Goal: Task Accomplishment & Management: Manage account settings

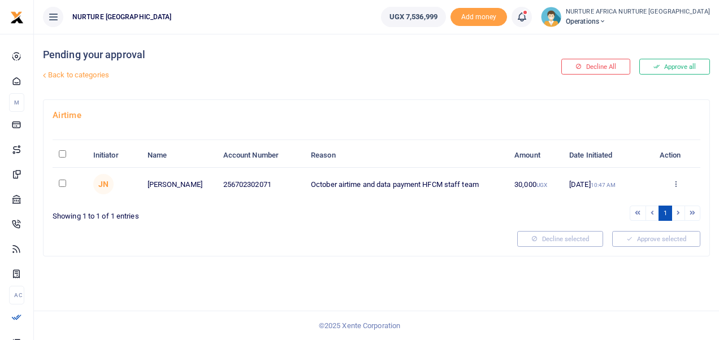
click at [59, 184] on input "checkbox" at bounding box center [62, 183] width 7 height 7
checkbox input "true"
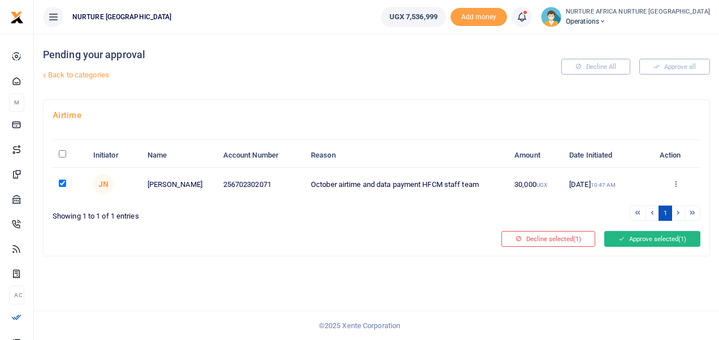
click at [649, 231] on button "Approve selected (1)" at bounding box center [652, 239] width 96 height 16
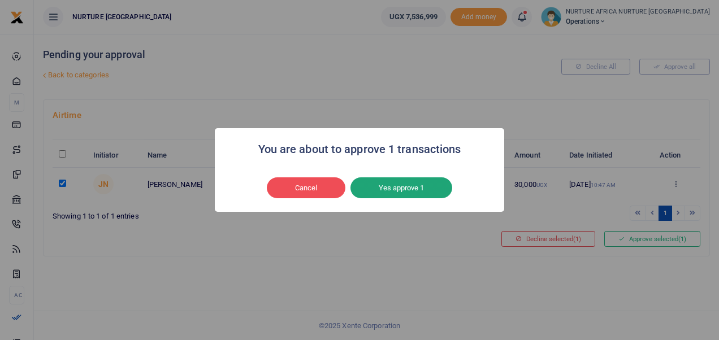
click at [405, 192] on button "Yes approve 1" at bounding box center [401, 187] width 102 height 21
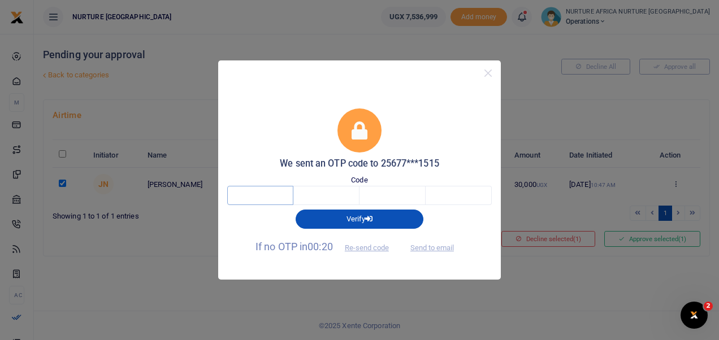
click at [262, 198] on input "text" at bounding box center [260, 195] width 66 height 19
type input "6"
type input "7"
type input "9"
type input "7"
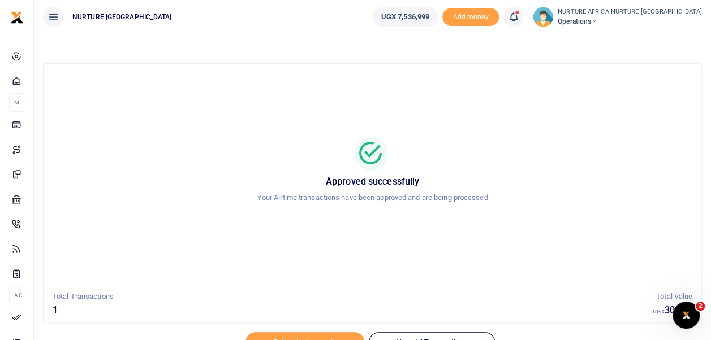
click at [519, 18] on icon at bounding box center [513, 17] width 11 height 12
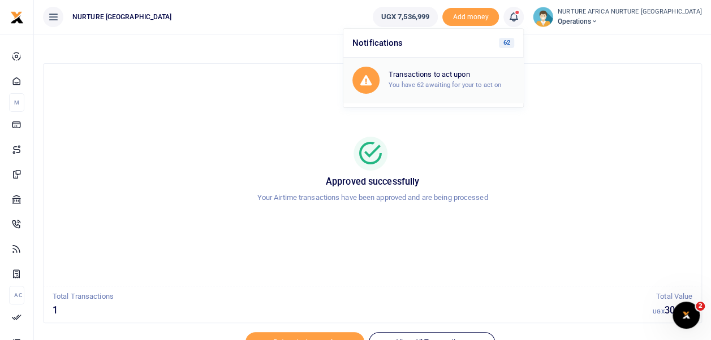
click at [474, 84] on small "You have 62 awaiting for your to act on" at bounding box center [444, 85] width 112 height 8
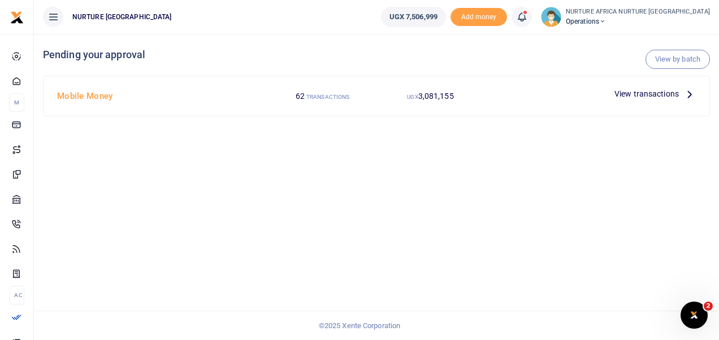
click at [667, 92] on span "View transactions" at bounding box center [646, 94] width 64 height 12
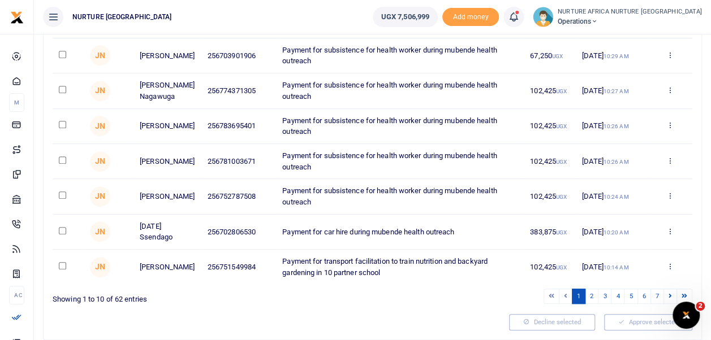
scroll to position [281, 0]
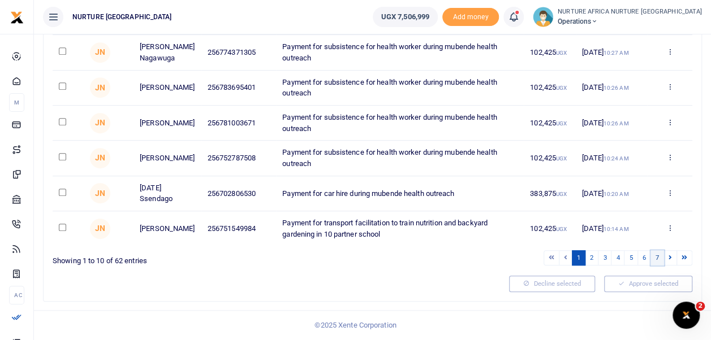
click at [656, 260] on link "7" at bounding box center [657, 257] width 14 height 15
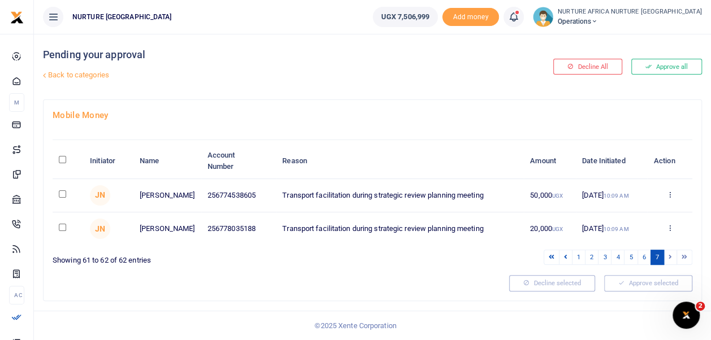
click at [61, 196] on input "checkbox" at bounding box center [62, 193] width 7 height 7
checkbox input "true"
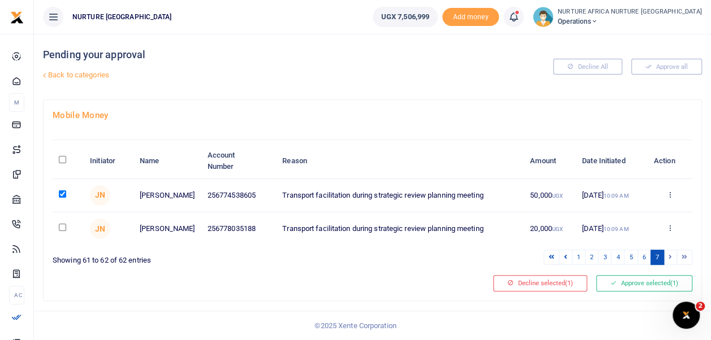
click at [64, 229] on input "checkbox" at bounding box center [62, 227] width 7 height 7
checkbox input "true"
click at [642, 261] on link "6" at bounding box center [644, 257] width 14 height 15
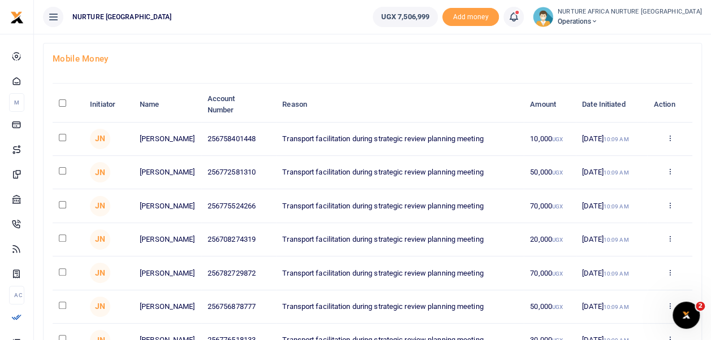
scroll to position [44, 0]
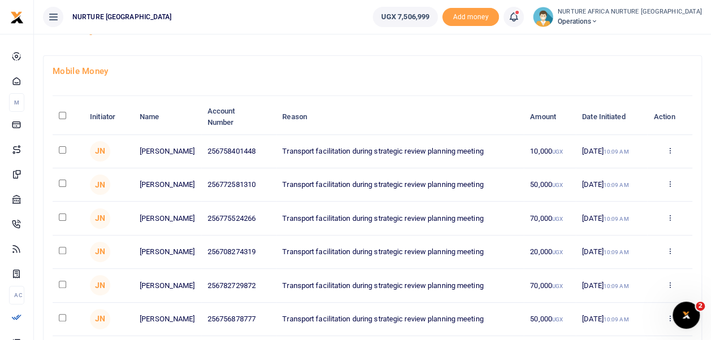
click at [64, 114] on input "\a \a : activate to sort column descending" at bounding box center [62, 115] width 7 height 7
checkbox input "true"
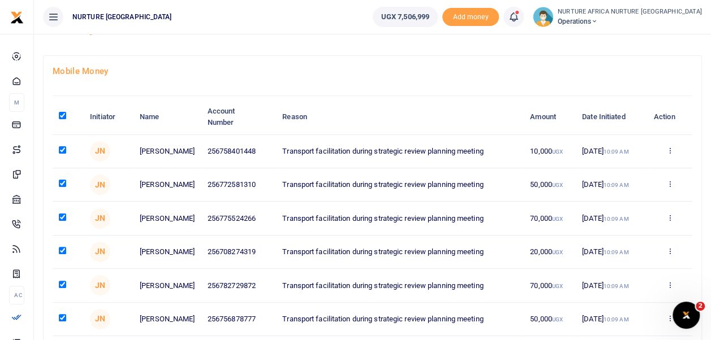
checkbox input "true"
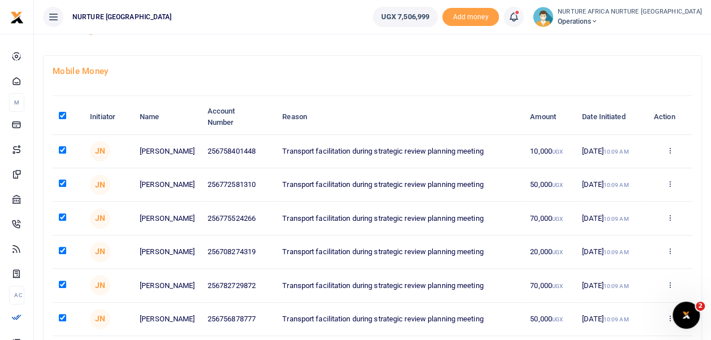
checkbox input "true"
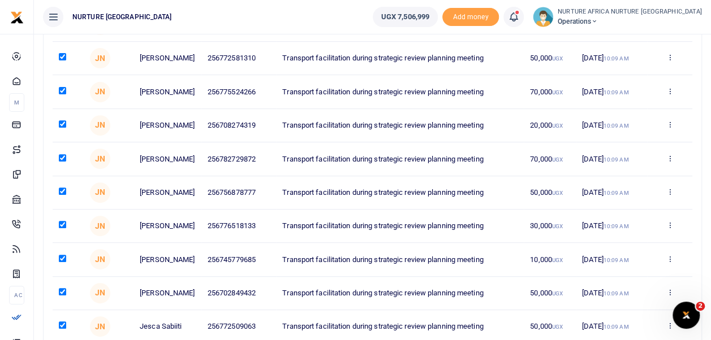
scroll to position [292, 0]
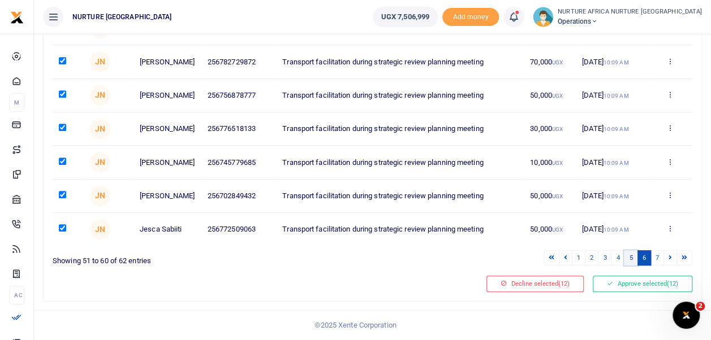
click at [634, 261] on link "5" at bounding box center [630, 257] width 14 height 15
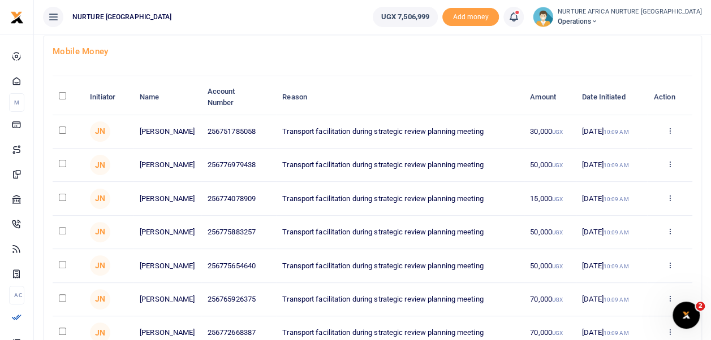
scroll to position [55, 0]
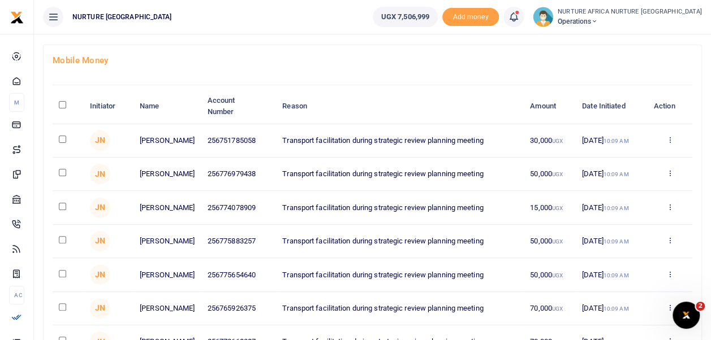
click at [62, 104] on input "\a \a : activate to sort column descending" at bounding box center [62, 104] width 7 height 7
checkbox input "true"
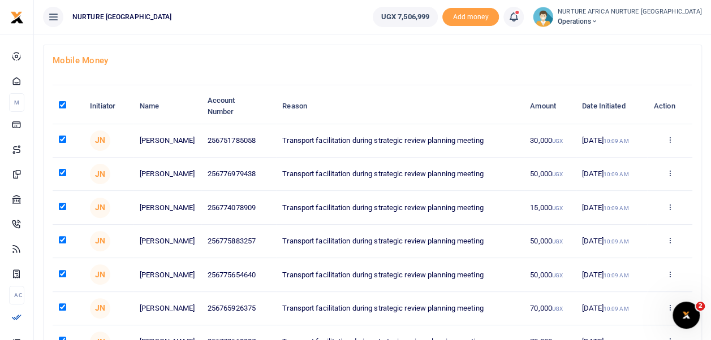
checkbox input "true"
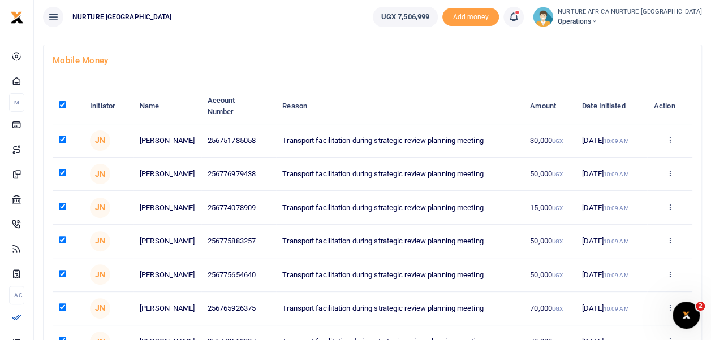
checkbox input "true"
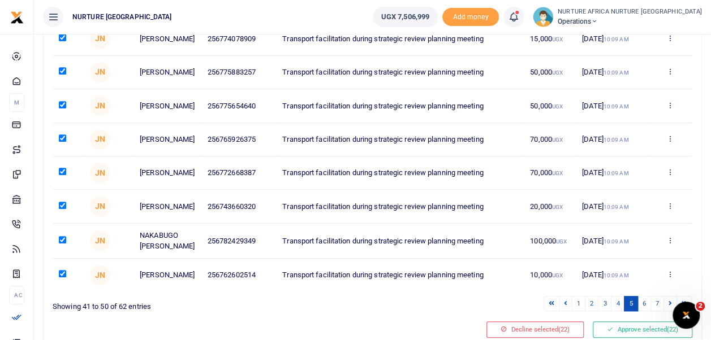
scroll to position [281, 0]
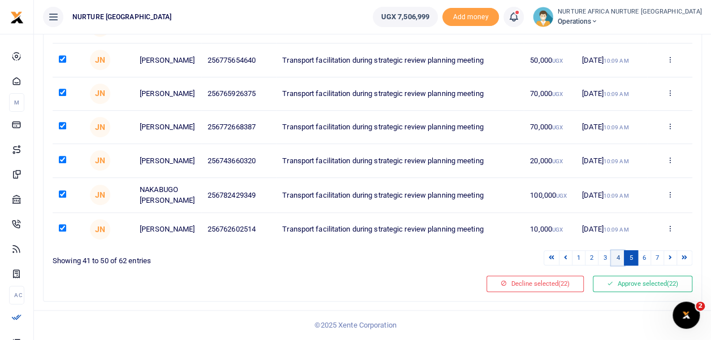
click at [618, 261] on link "4" at bounding box center [617, 257] width 14 height 15
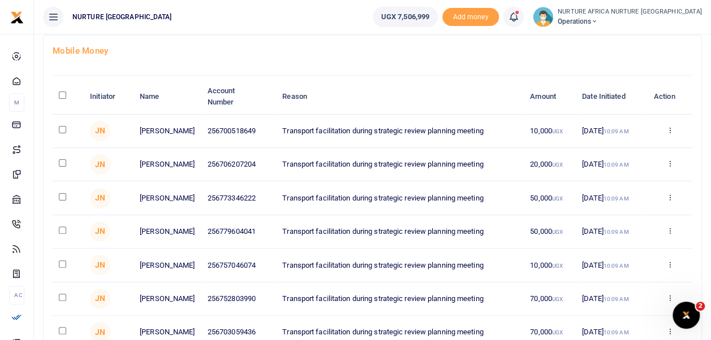
scroll to position [62, 0]
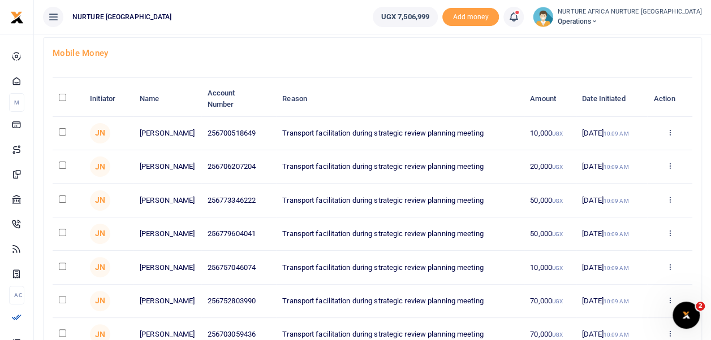
click at [66, 95] on input "\a \a : activate to sort column descending" at bounding box center [62, 97] width 7 height 7
checkbox input "true"
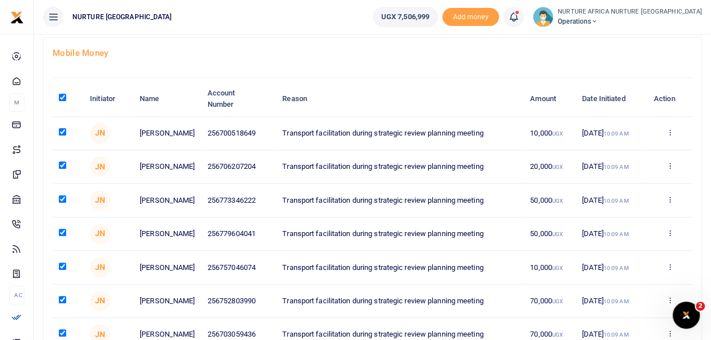
checkbox input "true"
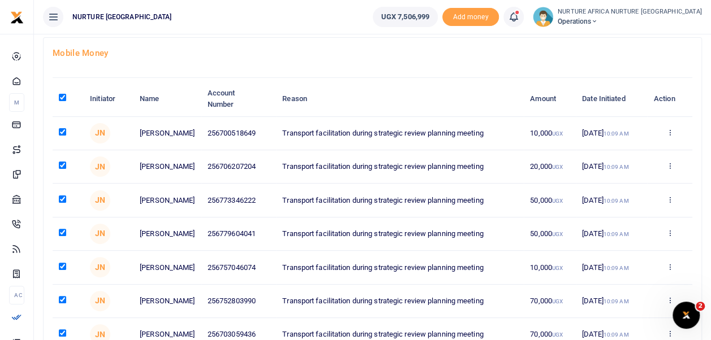
checkbox input "true"
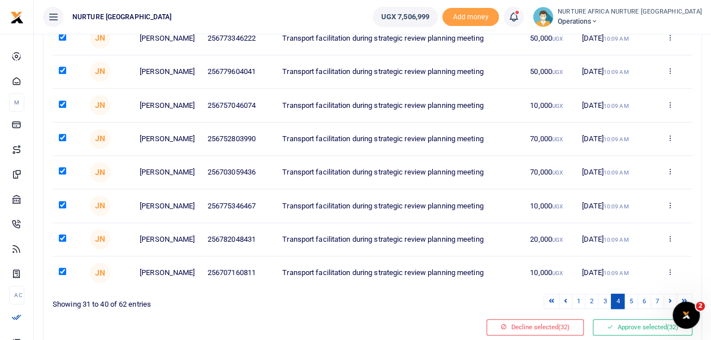
scroll to position [276, 0]
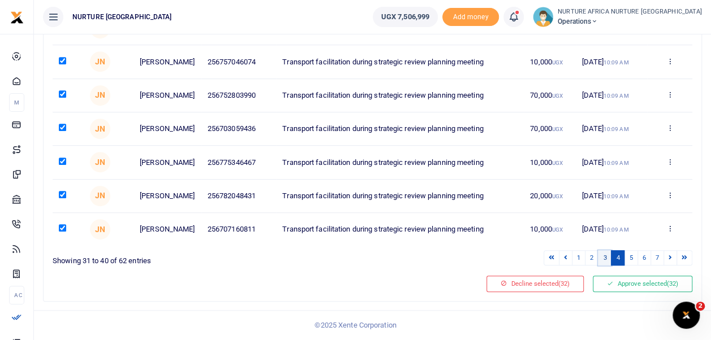
click at [607, 259] on link "3" at bounding box center [604, 257] width 14 height 15
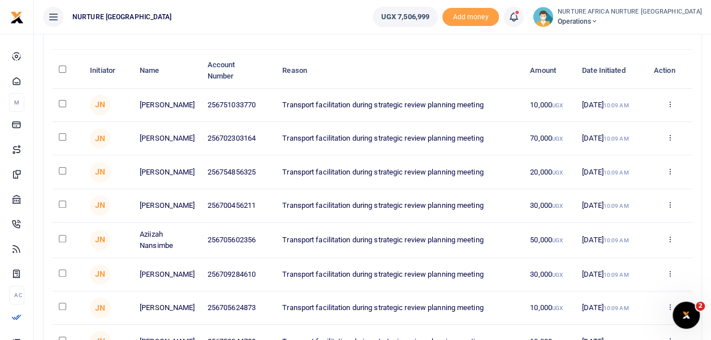
scroll to position [89, 0]
click at [64, 70] on input "\a \a : activate to sort column descending" at bounding box center [62, 70] width 7 height 7
checkbox input "true"
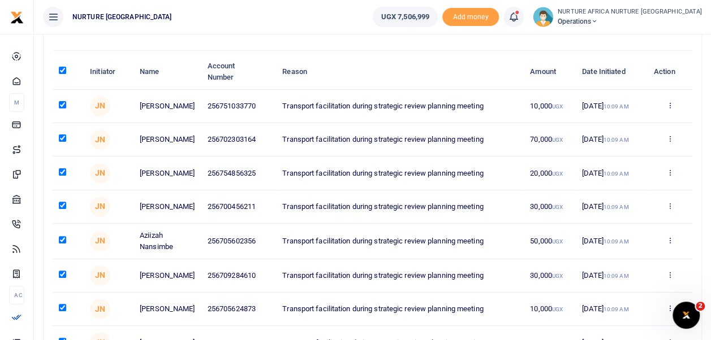
checkbox input "true"
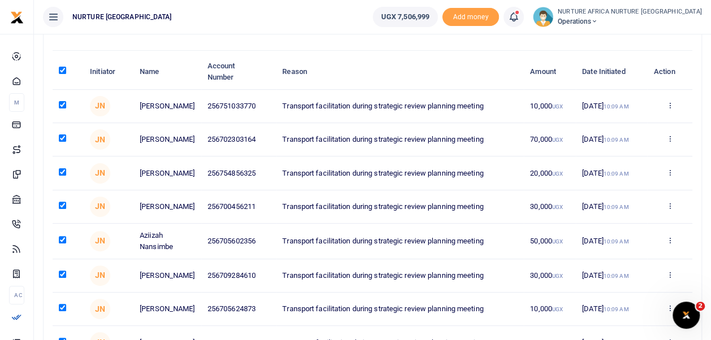
checkbox input "true"
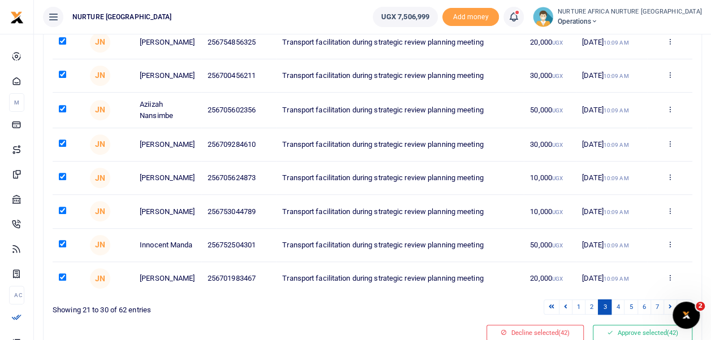
scroll to position [281, 0]
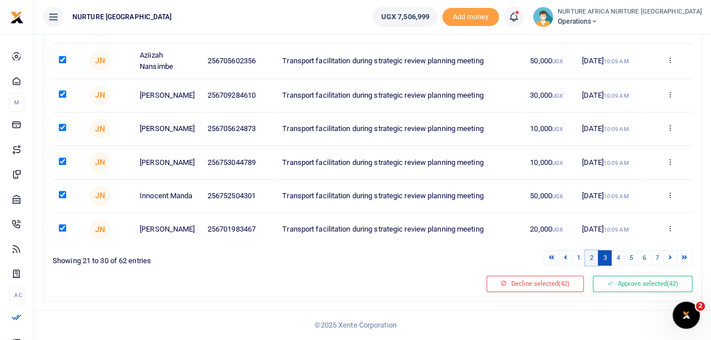
click at [592, 255] on link "2" at bounding box center [591, 257] width 14 height 15
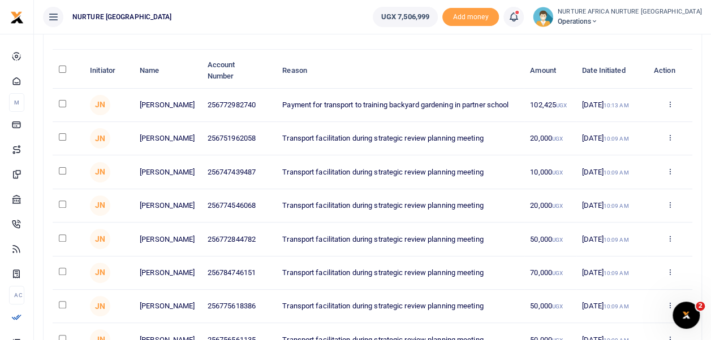
scroll to position [10, 0]
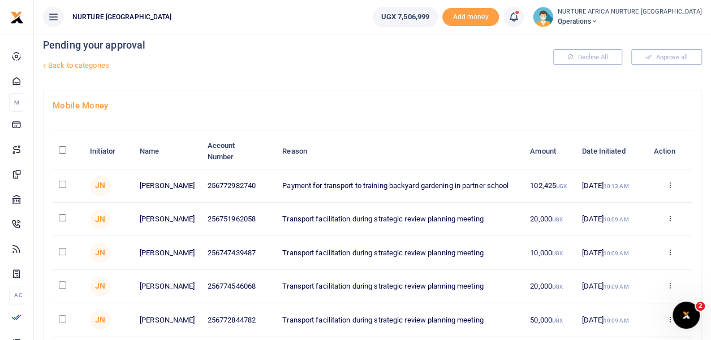
click at [63, 149] on input "\a \a : activate to sort column descending" at bounding box center [62, 149] width 7 height 7
checkbox input "true"
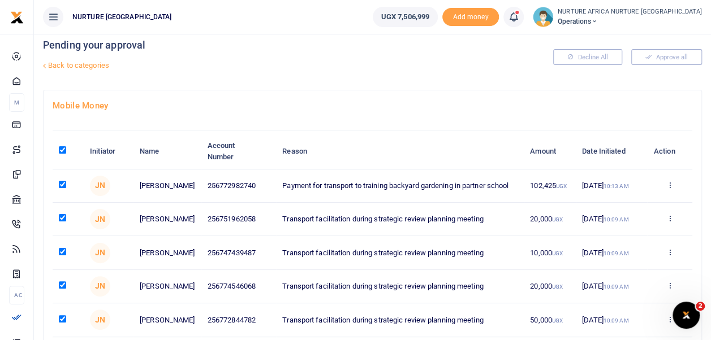
checkbox input "true"
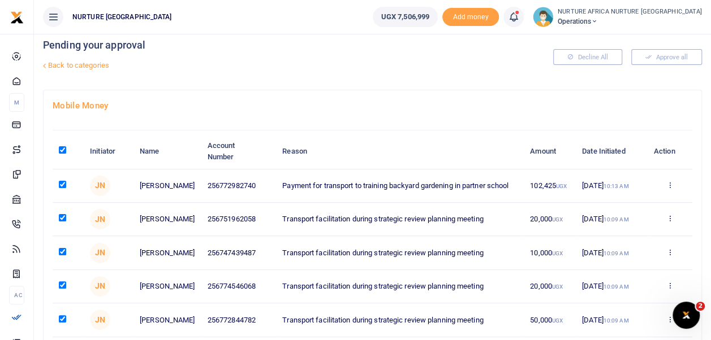
checkbox input "true"
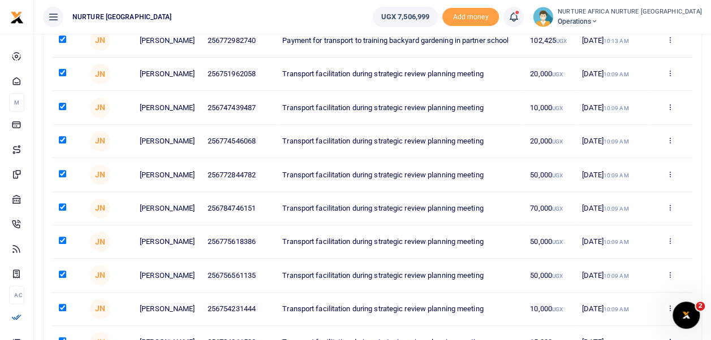
scroll to position [281, 0]
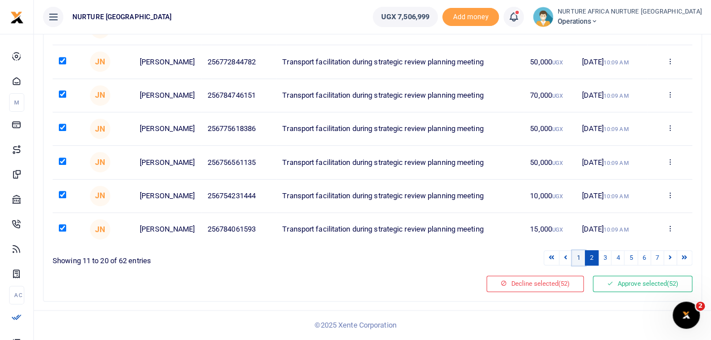
click at [578, 262] on link "1" at bounding box center [578, 257] width 14 height 15
checkbox input "false"
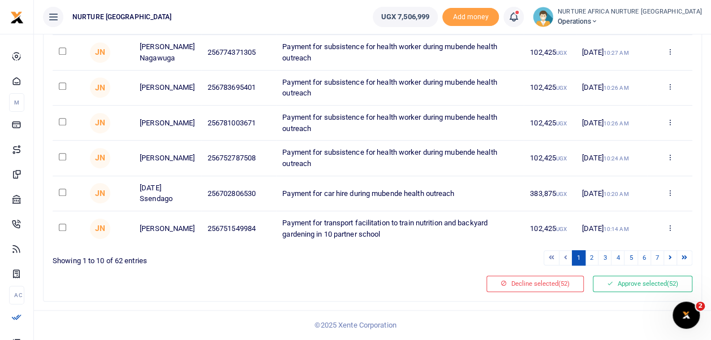
click at [60, 229] on input "checkbox" at bounding box center [62, 227] width 7 height 7
checkbox input "true"
click at [62, 193] on input "checkbox" at bounding box center [62, 192] width 7 height 7
checkbox input "true"
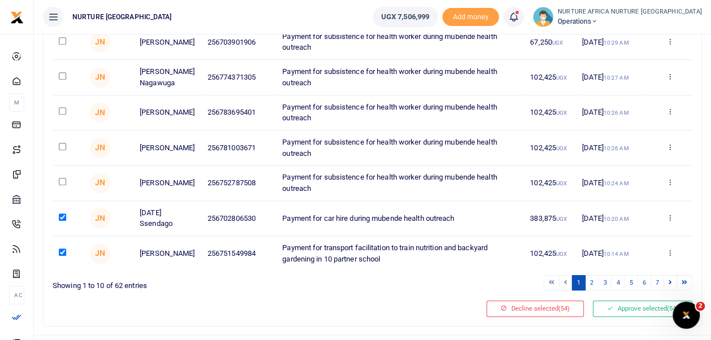
scroll to position [276, 0]
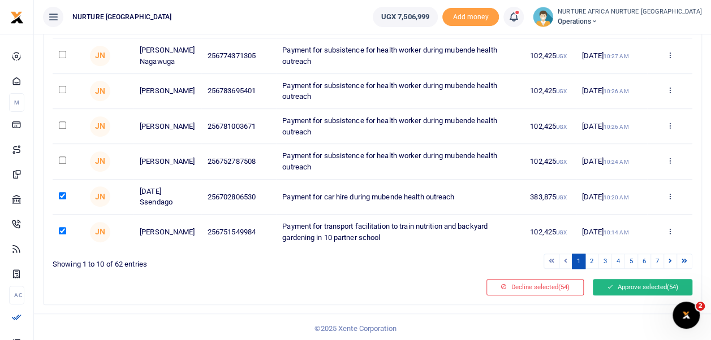
click at [627, 292] on button "Approve selected (54)" at bounding box center [641, 287] width 99 height 16
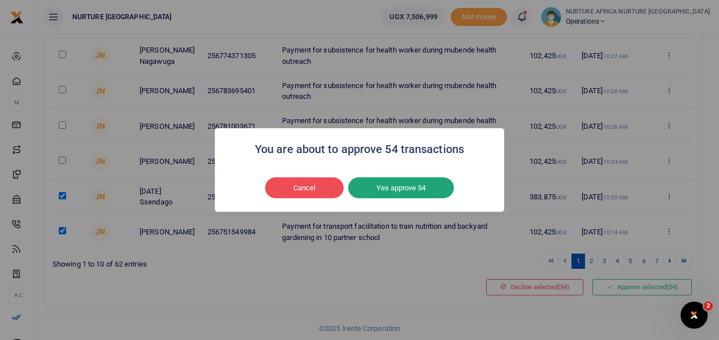
click at [431, 179] on button "Yes approve 54" at bounding box center [401, 187] width 106 height 21
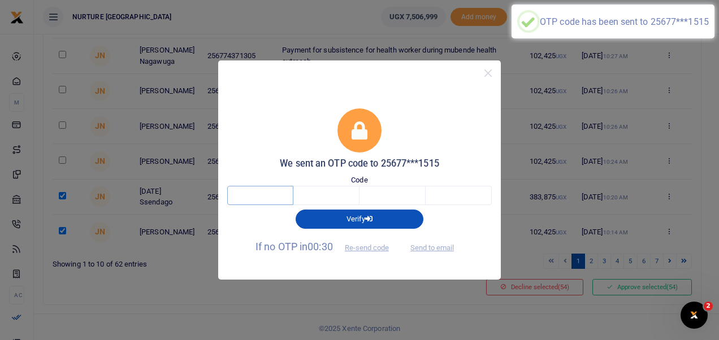
click at [272, 200] on input "text" at bounding box center [260, 195] width 66 height 19
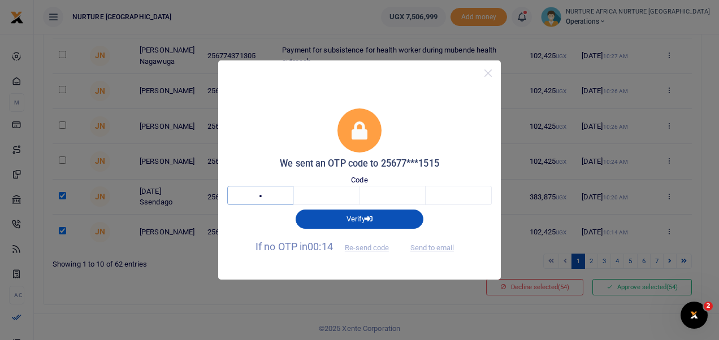
type input "1"
type input "3"
type input "5"
type input "2"
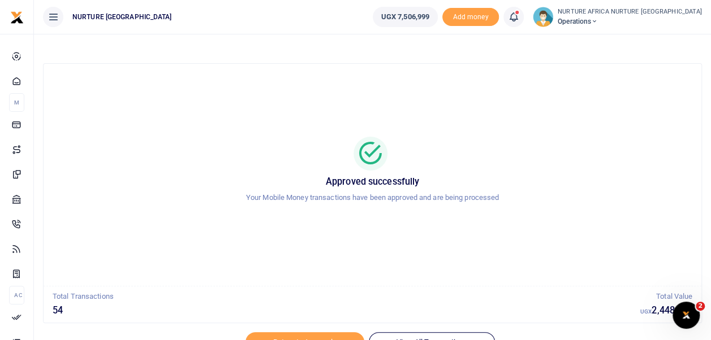
click at [519, 17] on span at bounding box center [519, 17] width 0 height 0
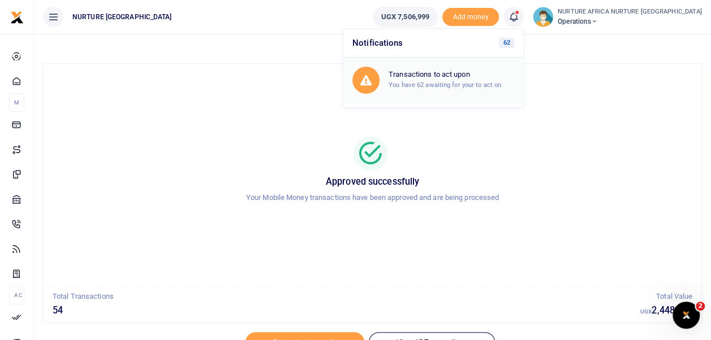
click at [480, 89] on div "Transactions to act upon You have 62 awaiting for your to act on" at bounding box center [450, 80] width 125 height 20
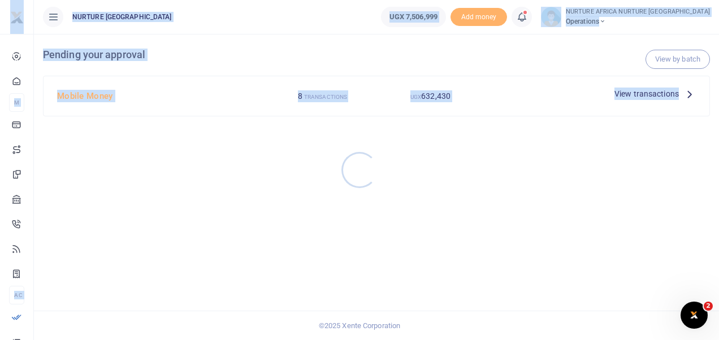
click at [529, 149] on div at bounding box center [359, 170] width 719 height 340
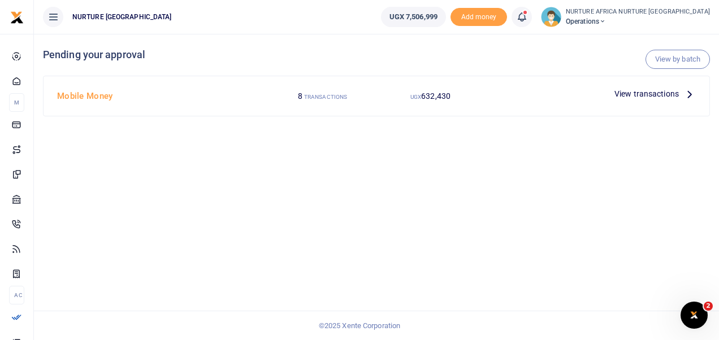
click at [527, 15] on icon at bounding box center [521, 17] width 11 height 12
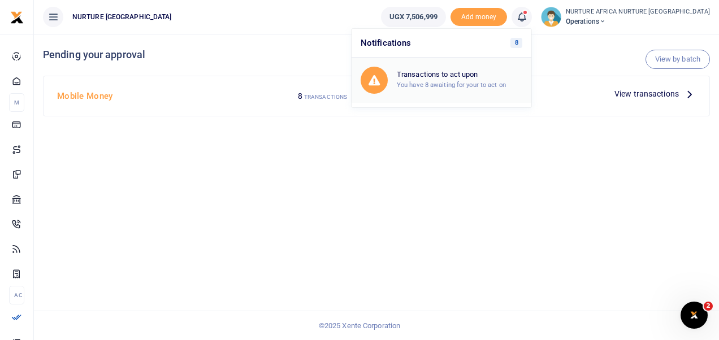
click at [494, 84] on small "You have 8 awaiting for your to act on" at bounding box center [451, 85] width 109 height 8
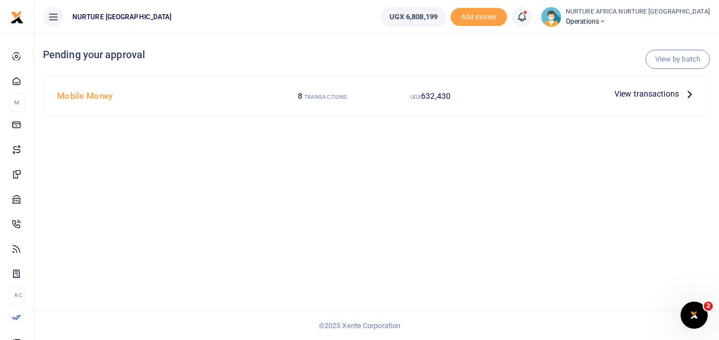
click at [646, 95] on span "View transactions" at bounding box center [646, 94] width 64 height 12
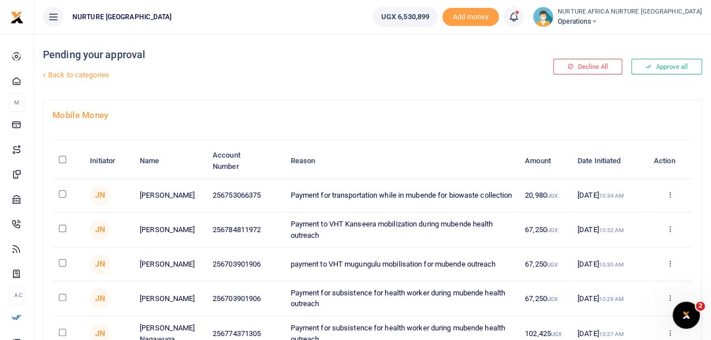
click at [196, 109] on h4 "Mobile Money" at bounding box center [372, 115] width 639 height 12
click at [62, 159] on input "\a \a : activate to sort column descending" at bounding box center [62, 159] width 7 height 7
checkbox input "true"
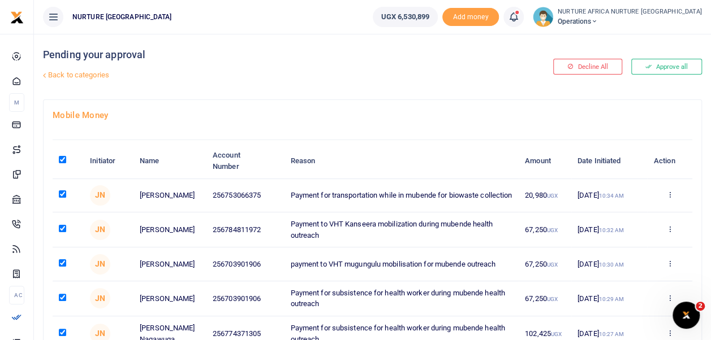
checkbox input "true"
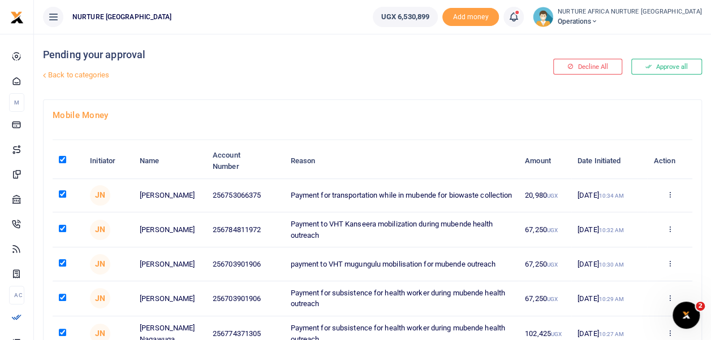
checkbox input "true"
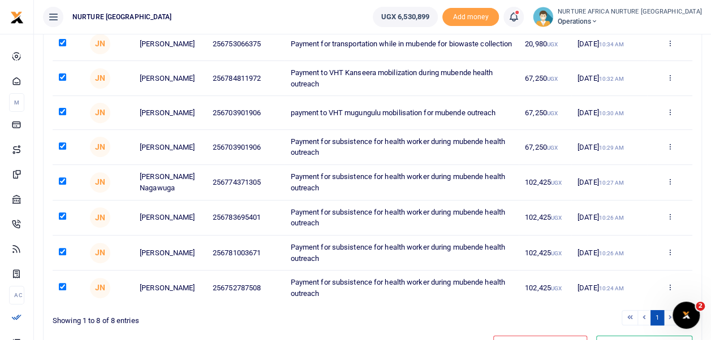
scroll to position [157, 0]
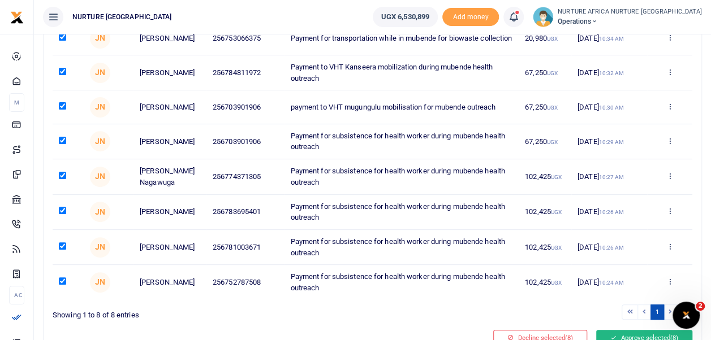
click at [629, 335] on button "Approve selected (8)" at bounding box center [644, 338] width 96 height 16
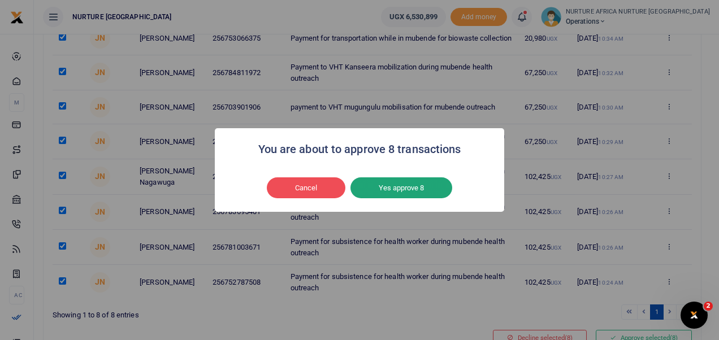
click at [409, 188] on button "Yes approve 8" at bounding box center [401, 187] width 102 height 21
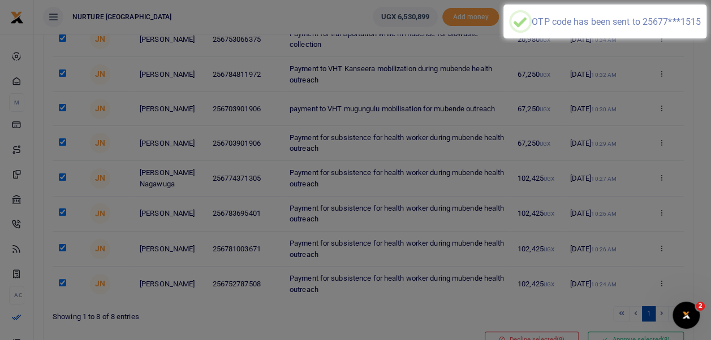
scroll to position [163, 0]
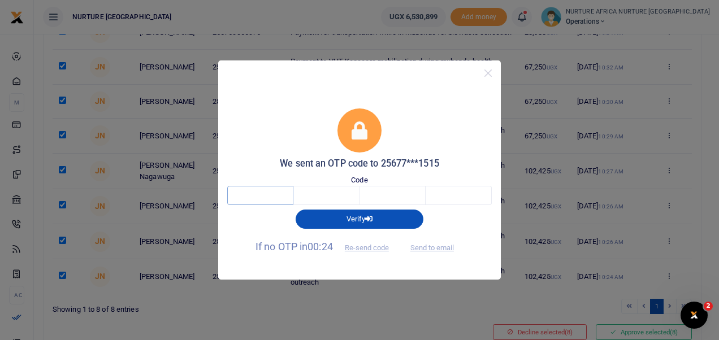
click at [258, 192] on input "text" at bounding box center [260, 195] width 66 height 19
type input "9"
type input "1"
type input "7"
type input "1"
